Goal: Information Seeking & Learning: Find contact information

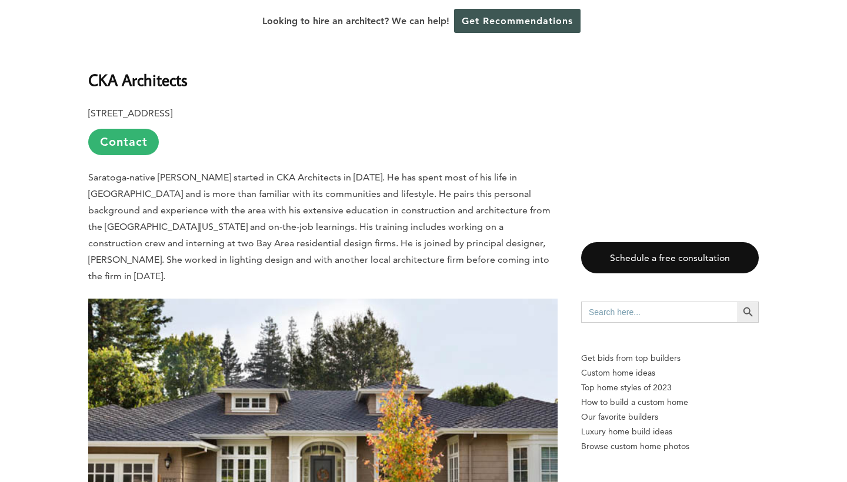
scroll to position [2911, 0]
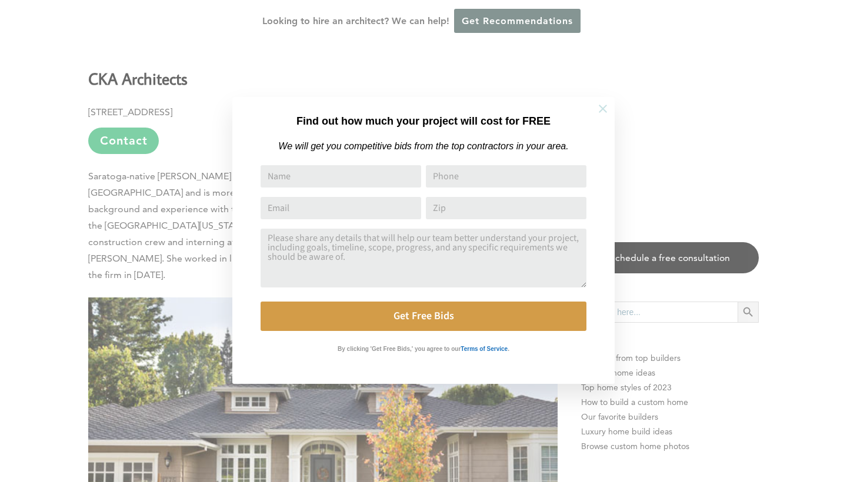
click at [605, 106] on icon at bounding box center [603, 109] width 8 height 8
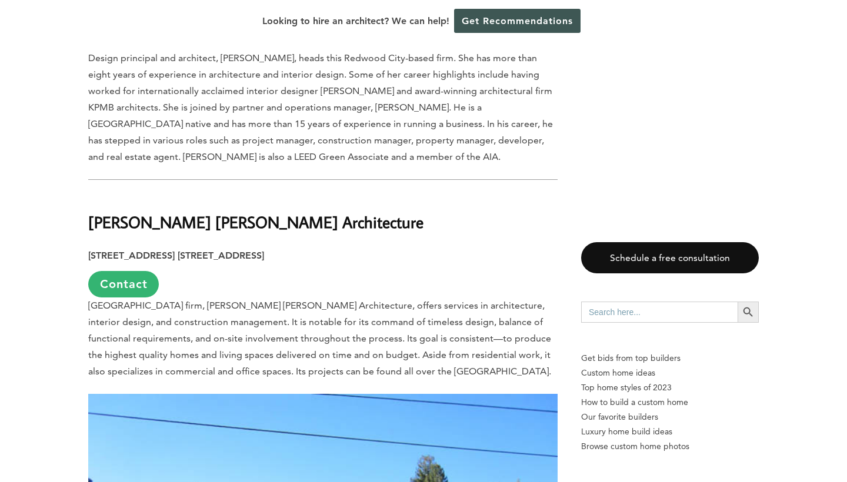
scroll to position [5937, 0]
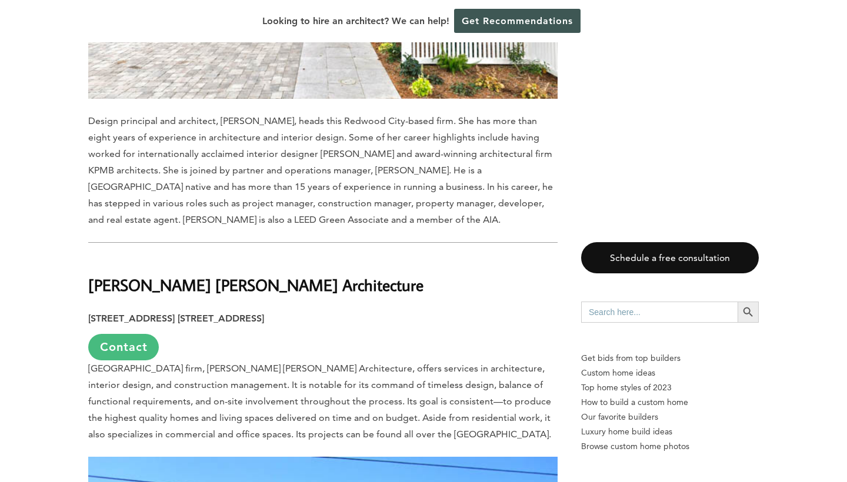
click at [132, 334] on link "Contact" at bounding box center [123, 347] width 71 height 26
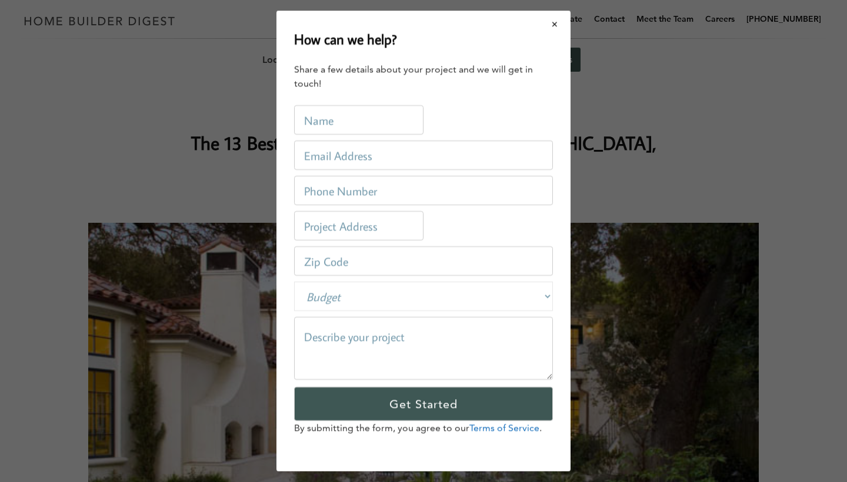
click at [555, 21] on button "Close modal" at bounding box center [554, 24] width 31 height 25
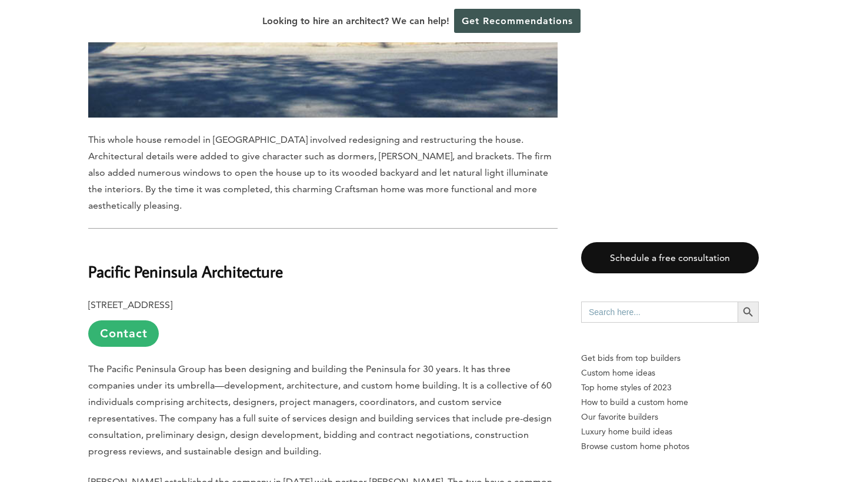
scroll to position [6628, 0]
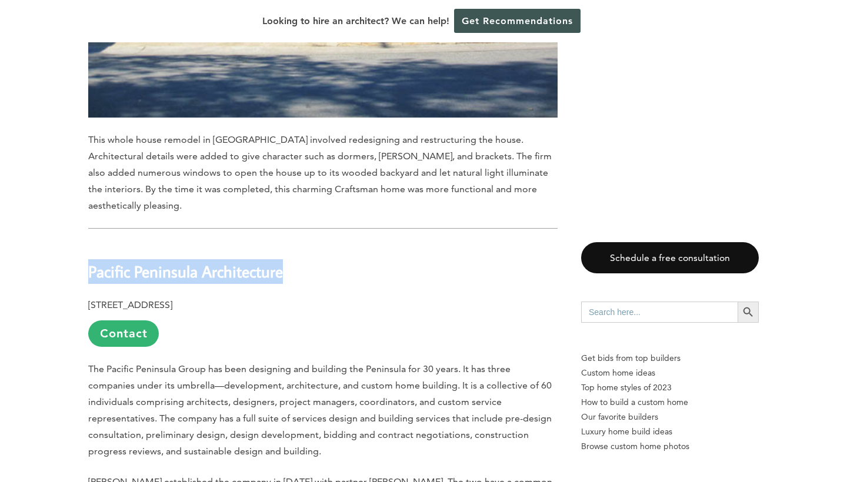
drag, startPoint x: 89, startPoint y: 85, endPoint x: 362, endPoint y: 80, distance: 272.3
click at [362, 243] on h2 "Pacific Peninsula Architecture" at bounding box center [322, 263] width 469 height 41
copy b "Pacific Peninsula Architecture"
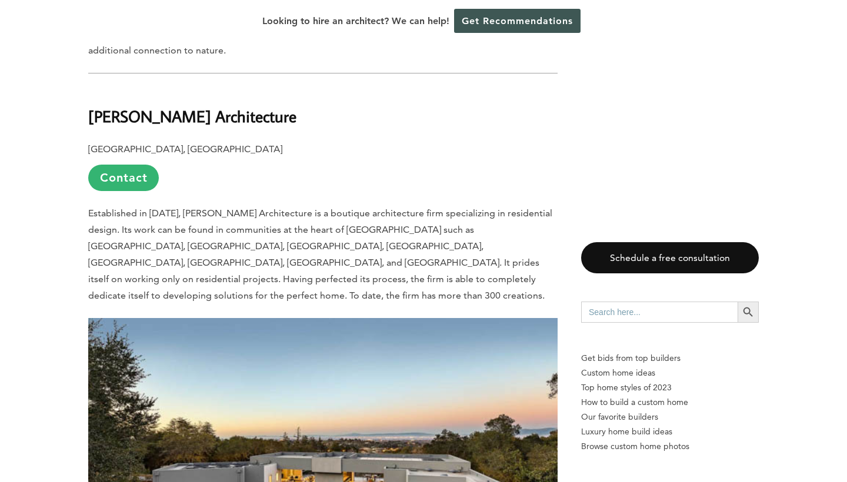
scroll to position [1489, 0]
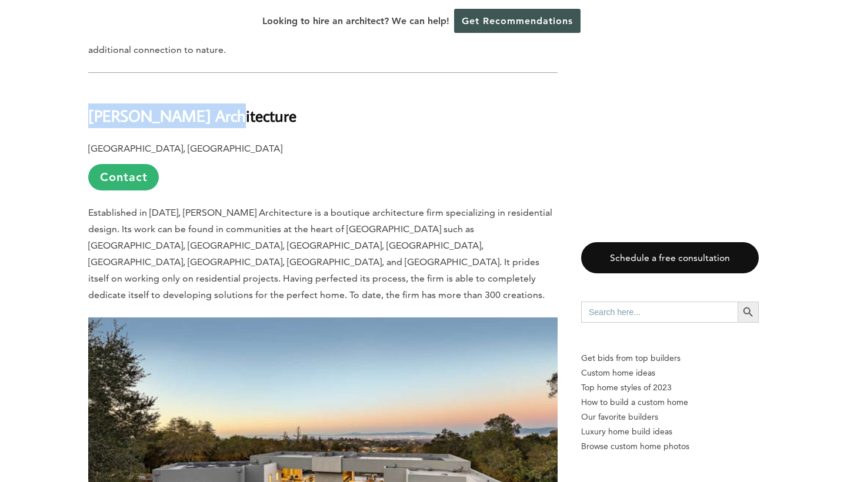
drag, startPoint x: 88, startPoint y: 63, endPoint x: 275, endPoint y: 60, distance: 186.4
click at [275, 87] on h2 "[PERSON_NAME] Architecture" at bounding box center [322, 107] width 469 height 41
copy b "[PERSON_NAME] Architecture"
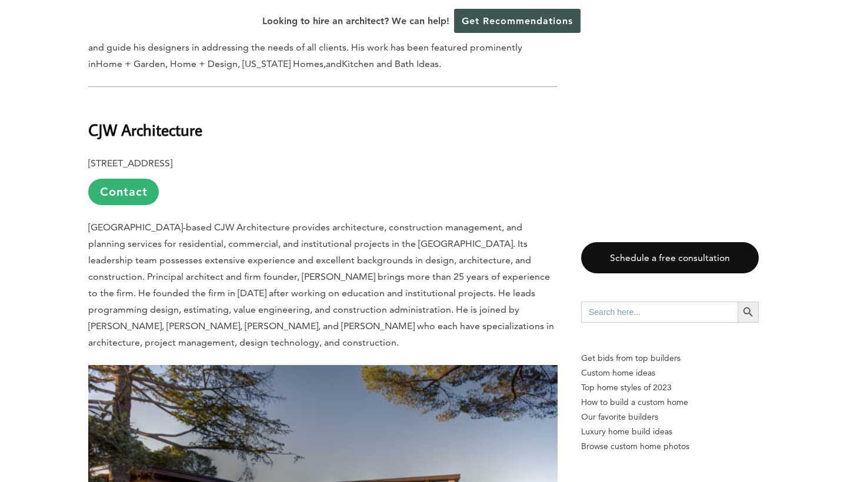
scroll to position [2179, 0]
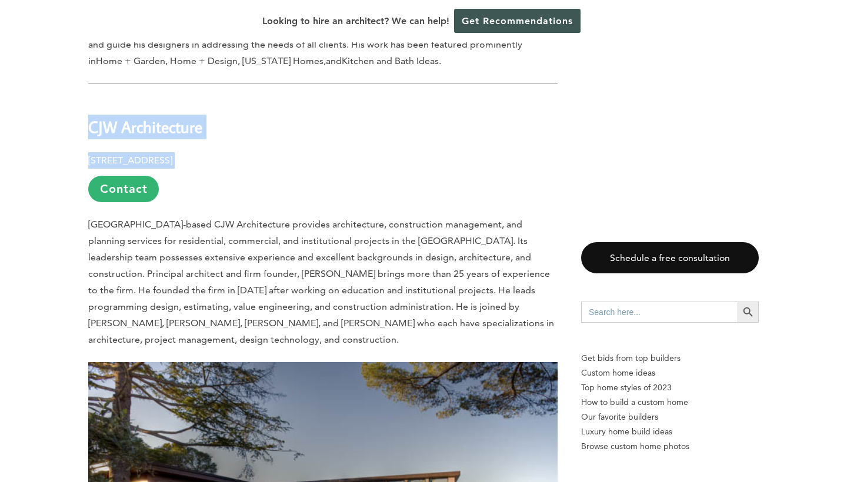
drag, startPoint x: 90, startPoint y: 58, endPoint x: 255, endPoint y: 100, distance: 170.6
copy div "CJW Architecture [STREET_ADDRESS]"
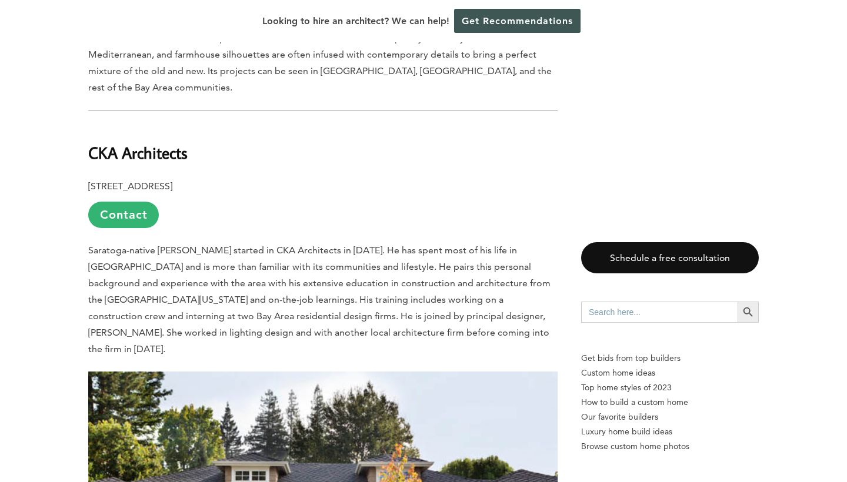
scroll to position [2838, 0]
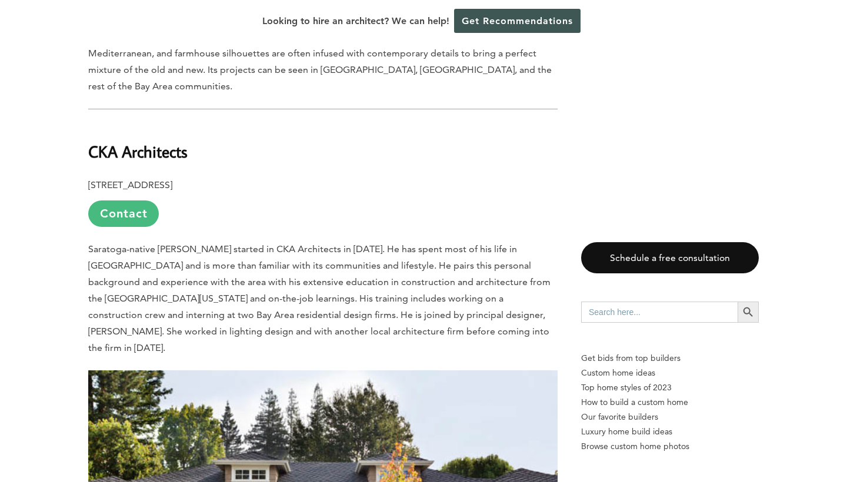
click at [139, 201] on link "Contact" at bounding box center [123, 214] width 71 height 26
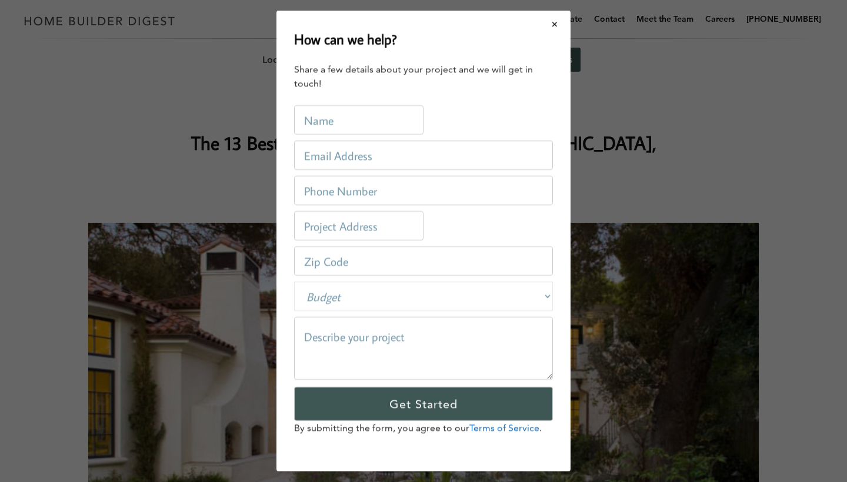
scroll to position [0, 0]
click at [555, 23] on button "Close modal" at bounding box center [554, 24] width 31 height 25
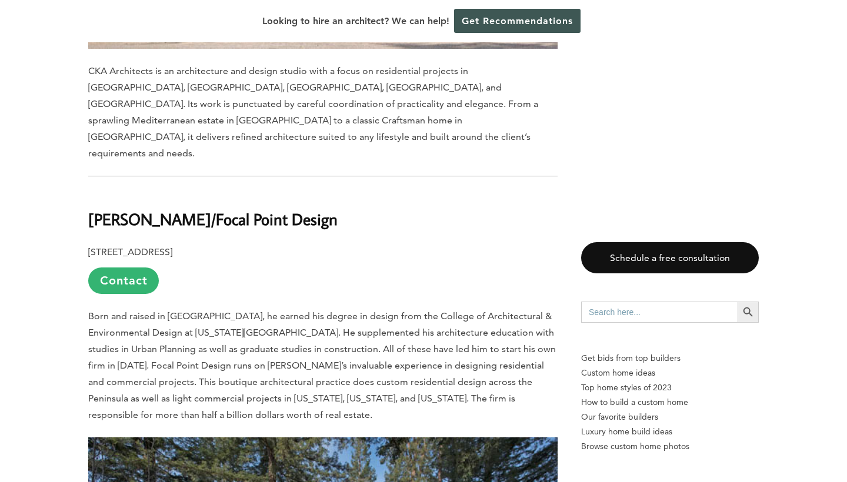
scroll to position [3472, 0]
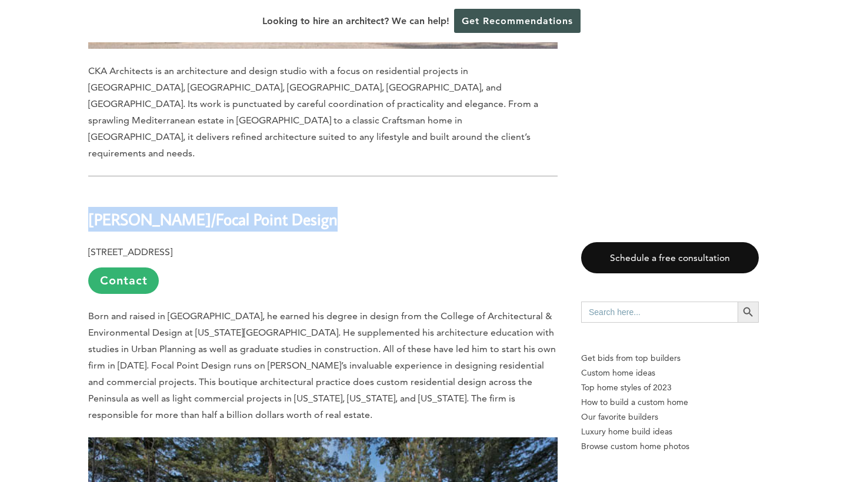
drag, startPoint x: 91, startPoint y: 103, endPoint x: 336, endPoint y: 108, distance: 245.3
click at [336, 191] on h2 "[PERSON_NAME]/Focal Point Design" at bounding box center [322, 211] width 469 height 41
copy h2 "[PERSON_NAME]/Focal Point Design"
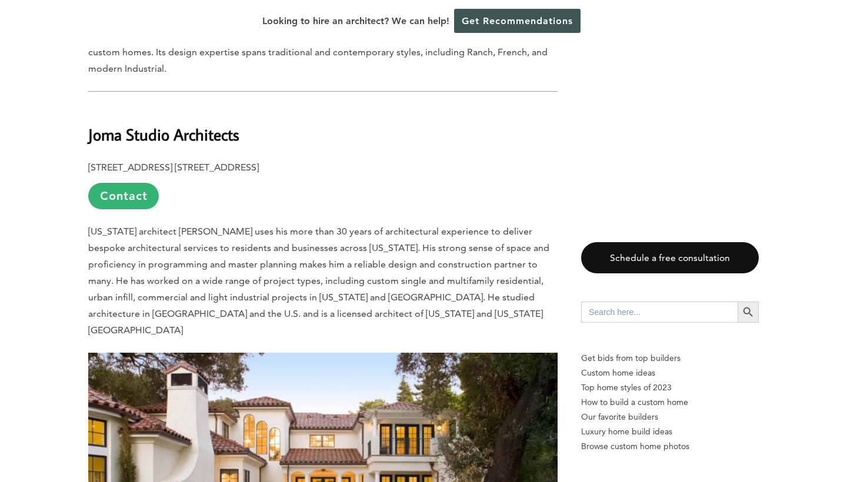
scroll to position [4705, 0]
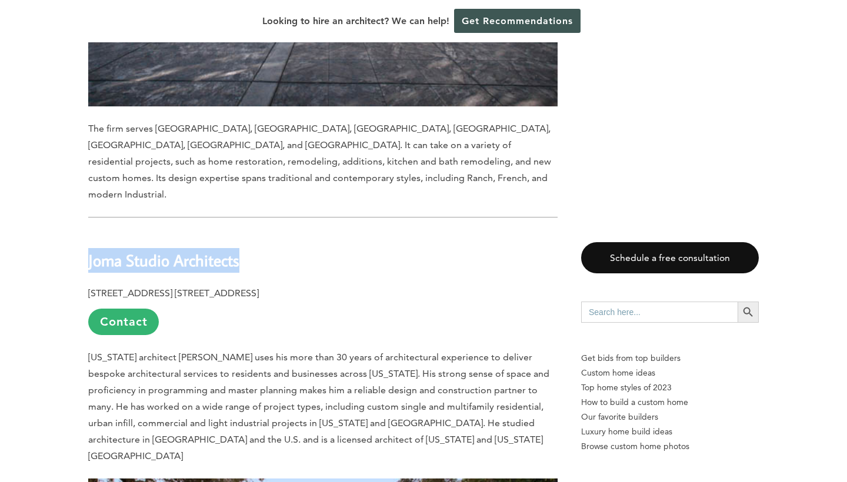
drag, startPoint x: 88, startPoint y: 109, endPoint x: 258, endPoint y: 113, distance: 169.4
click at [258, 232] on h2 "Joma Studio Architects" at bounding box center [322, 252] width 469 height 41
copy b "Joma Studio Architects"
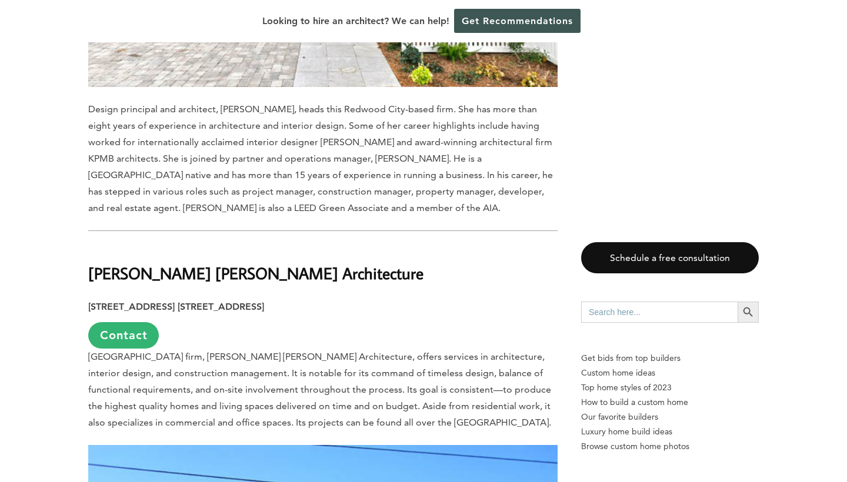
scroll to position [5950, 0]
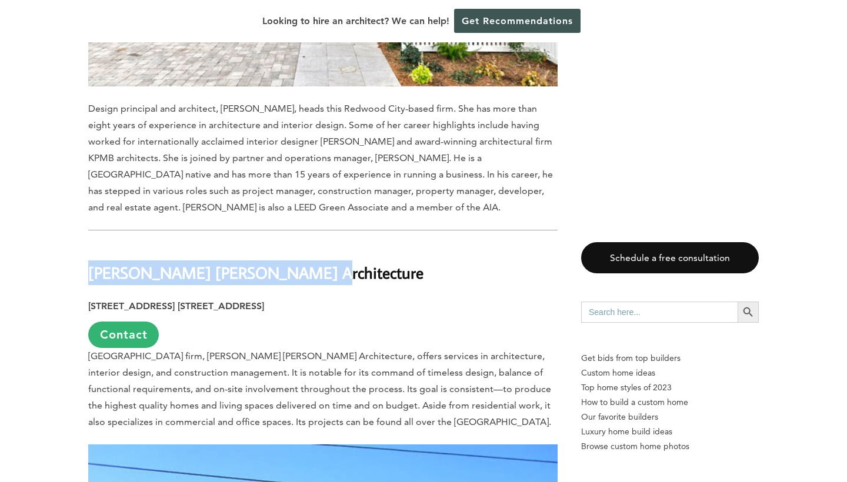
drag, startPoint x: 89, startPoint y: 106, endPoint x: 342, endPoint y: 106, distance: 253.4
click at [342, 245] on h2 "[PERSON_NAME] [PERSON_NAME] Architecture" at bounding box center [322, 265] width 469 height 41
copy b "[PERSON_NAME] [PERSON_NAME] Architecture"
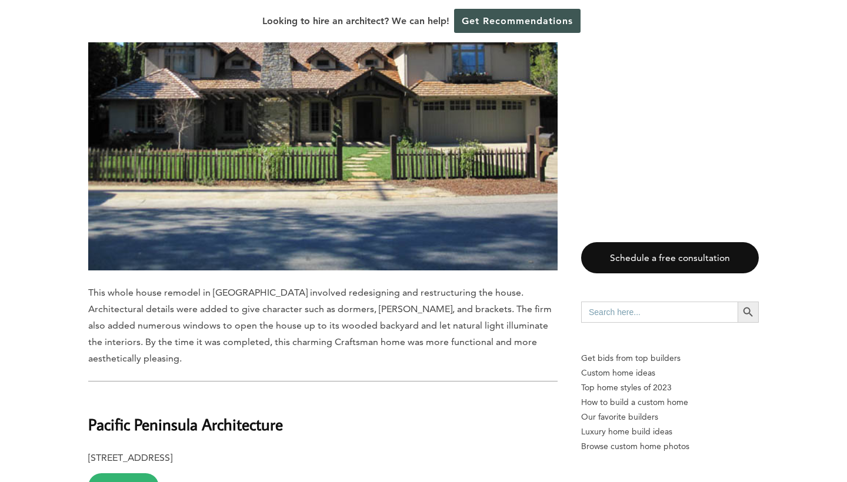
scroll to position [6533, 0]
